Goal: Communication & Community: Answer question/provide support

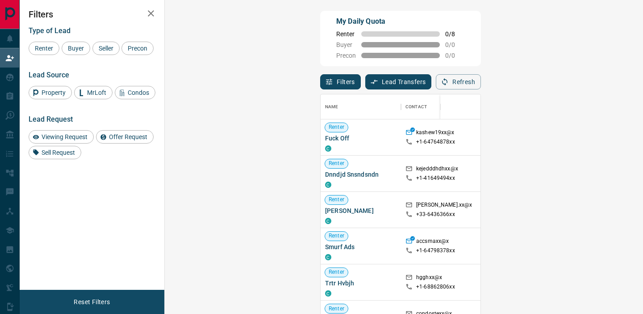
scroll to position [236, 459]
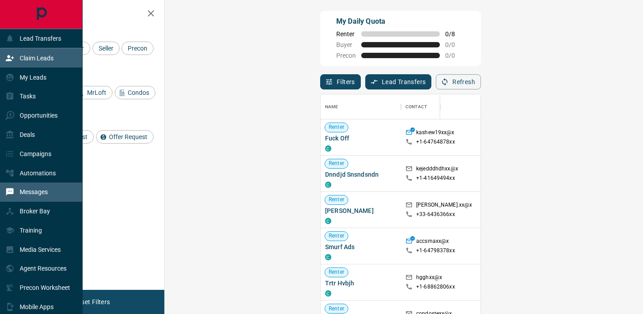
click at [29, 196] on div "Messages" at bounding box center [26, 192] width 42 height 15
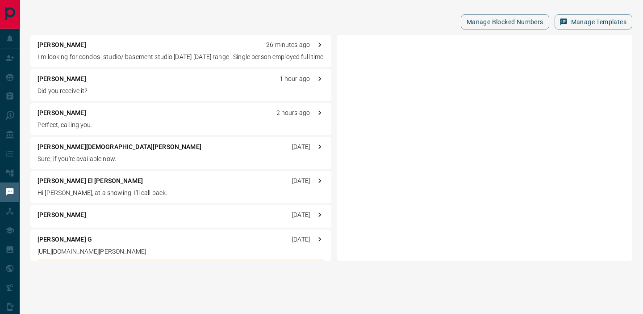
click at [168, 53] on p "I m looking for condos -studio/ basement studio [DATE]-[DATE] range . Single pe…" at bounding box center [181, 56] width 287 height 9
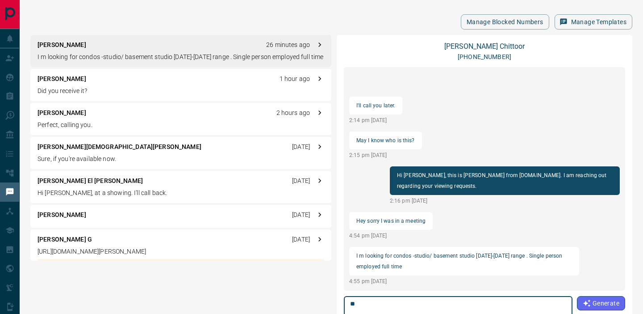
type textarea "*"
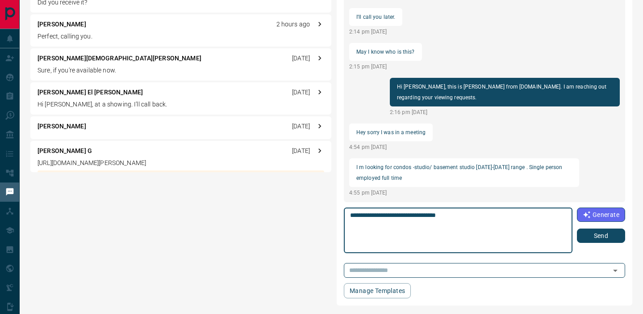
type textarea "**********"
click at [586, 240] on button "Send" at bounding box center [601, 235] width 48 height 14
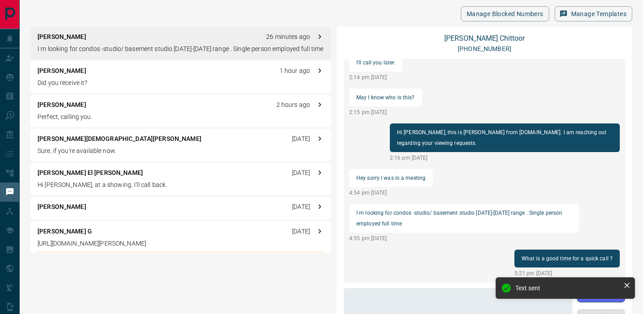
scroll to position [0, 0]
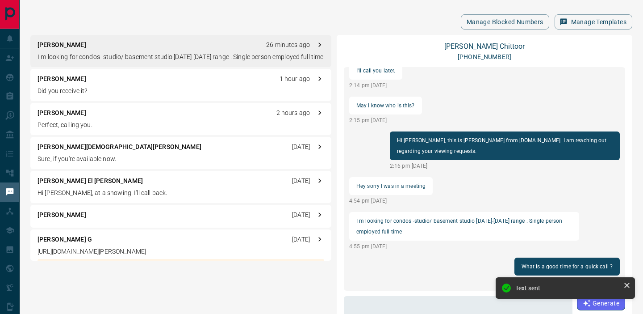
click at [152, 88] on p "Did you receive it?" at bounding box center [181, 90] width 287 height 9
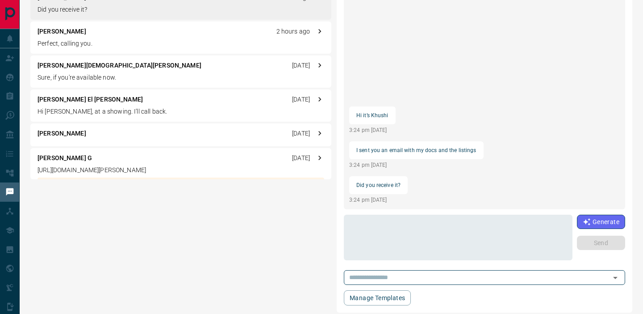
scroll to position [88, 0]
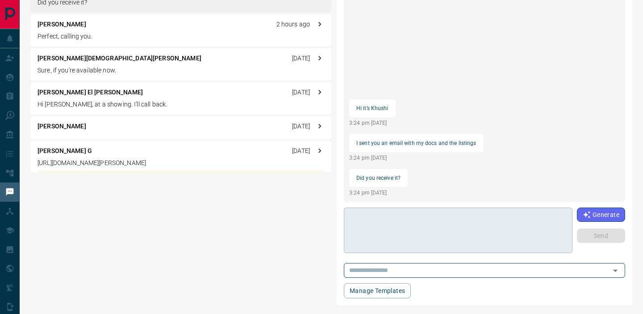
click at [417, 215] on textarea at bounding box center [457, 230] width 215 height 38
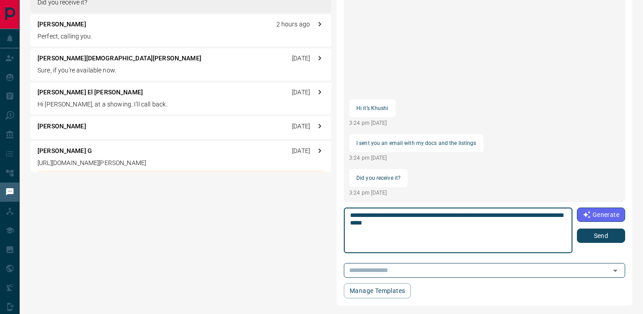
type textarea "**********"
click at [608, 237] on button "Send" at bounding box center [601, 235] width 48 height 14
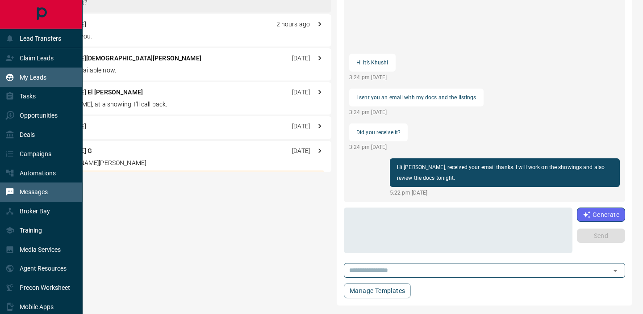
click at [4, 78] on div "My Leads" at bounding box center [41, 76] width 83 height 19
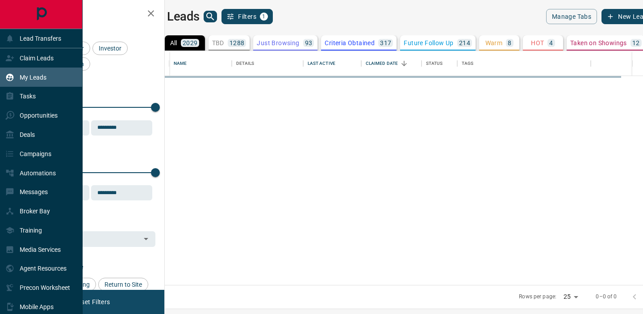
scroll to position [234, 474]
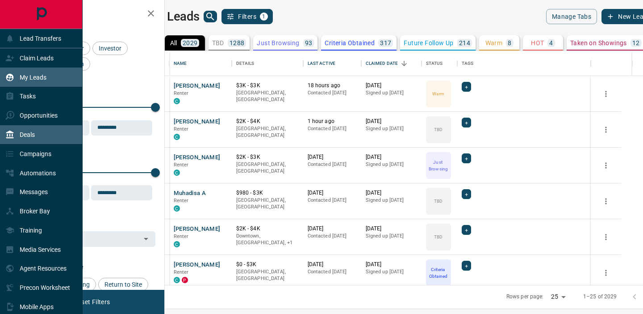
click at [16, 132] on div "Deals" at bounding box center [19, 134] width 29 height 15
